Goal: Information Seeking & Learning: Find specific fact

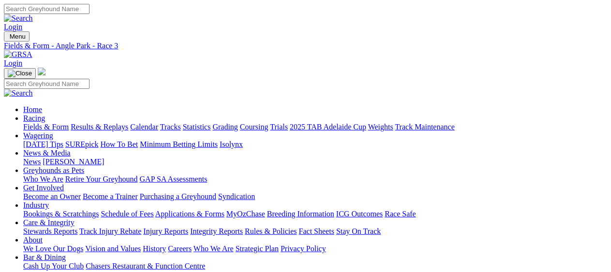
click at [46, 123] on link "Fields & Form" at bounding box center [45, 127] width 45 height 8
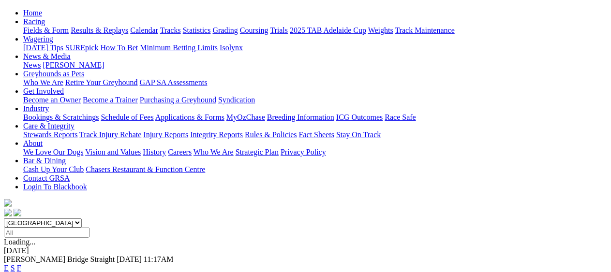
scroll to position [97, 0]
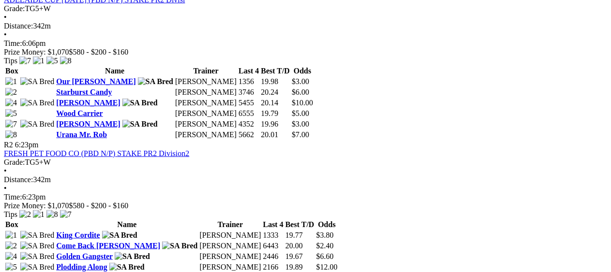
scroll to position [484, 0]
